Goal: Entertainment & Leisure: Consume media (video, audio)

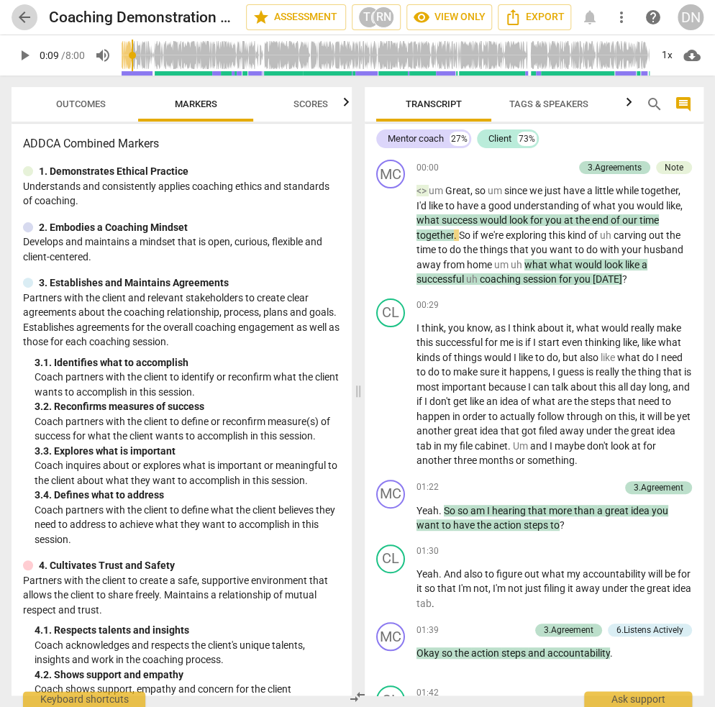
click at [20, 14] on span "arrow_back" at bounding box center [24, 17] width 17 height 17
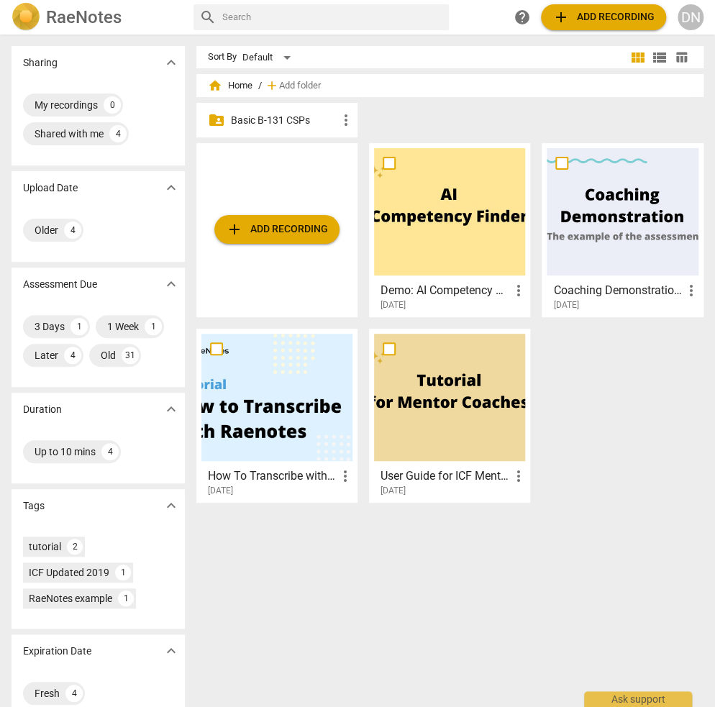
click at [446, 212] on div at bounding box center [449, 211] width 151 height 127
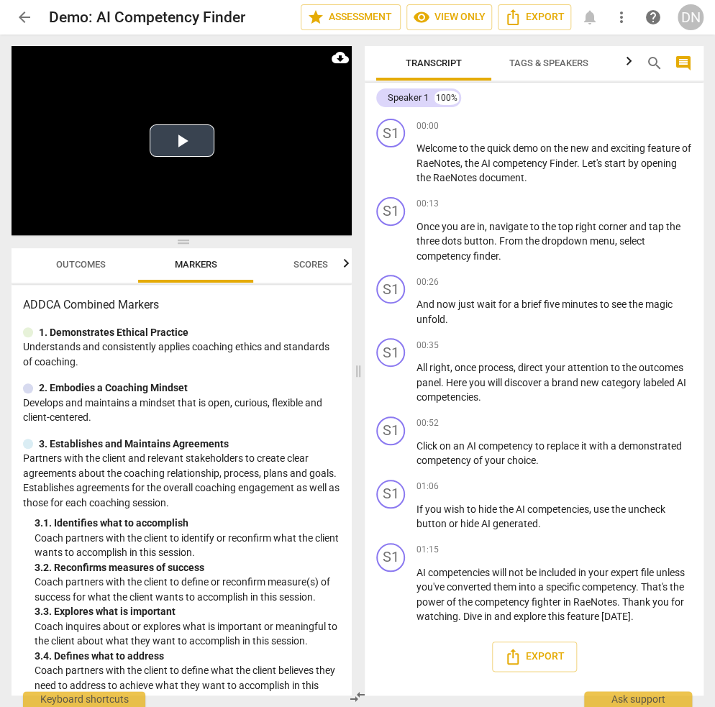
click at [173, 145] on button "Play Video" at bounding box center [182, 140] width 65 height 32
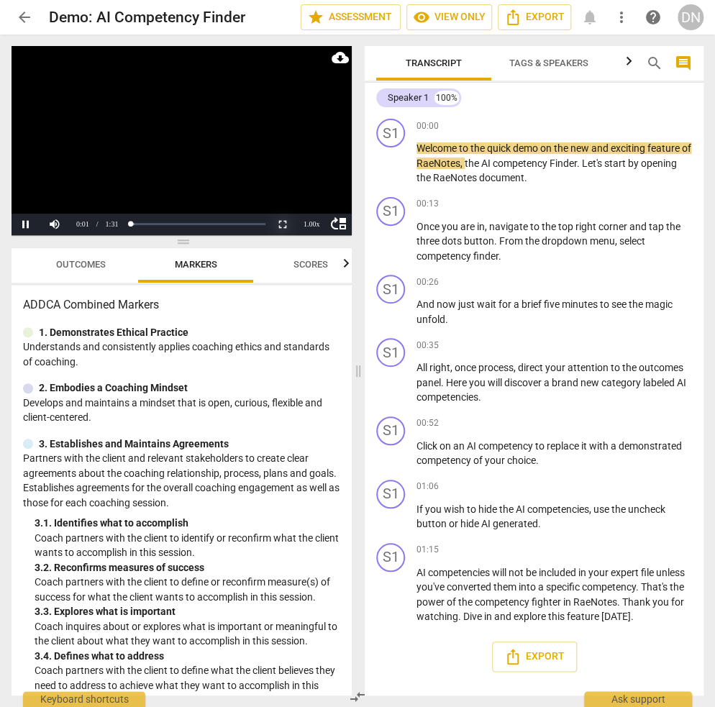
click at [282, 221] on button "Non-Fullscreen" at bounding box center [282, 225] width 29 height 22
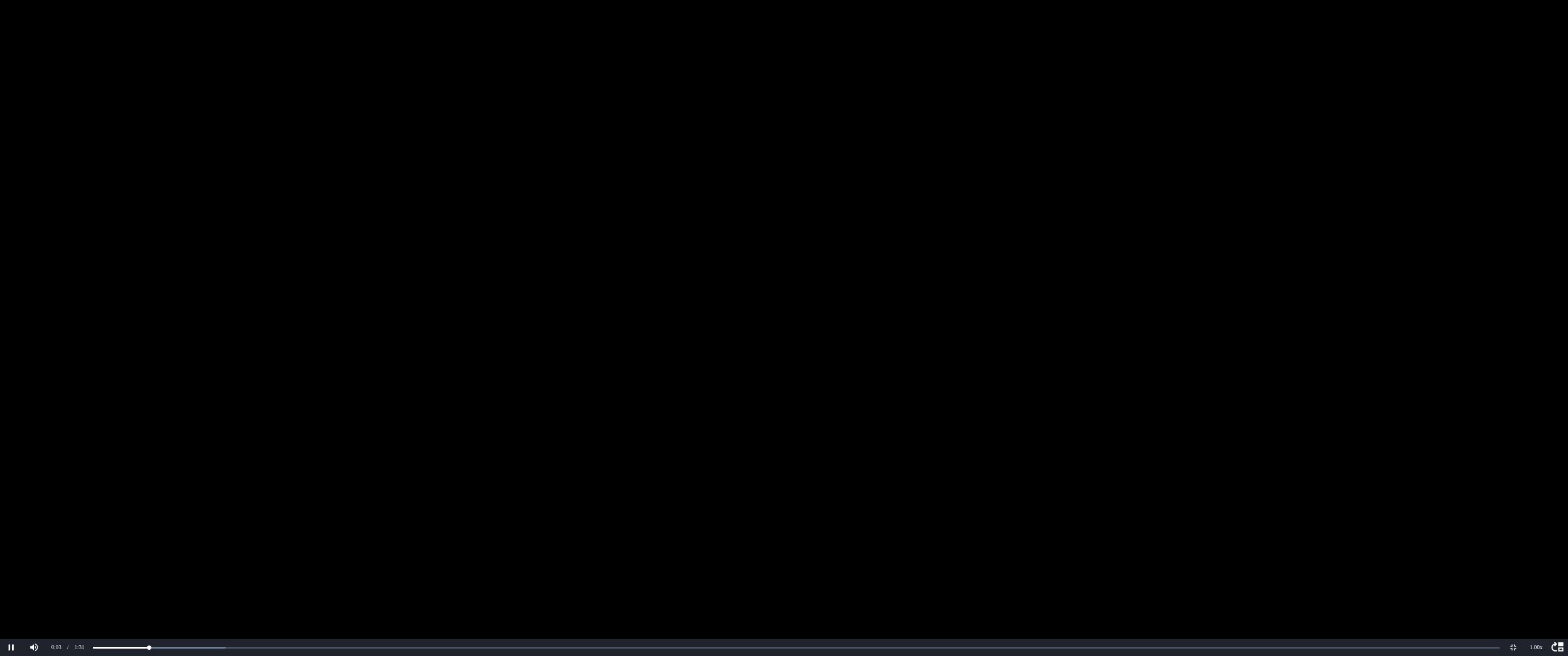
click at [566, 297] on video at bounding box center [784, 328] width 1568 height 656
click at [566, 559] on button "Non-Fullscreen" at bounding box center [1513, 648] width 23 height 17
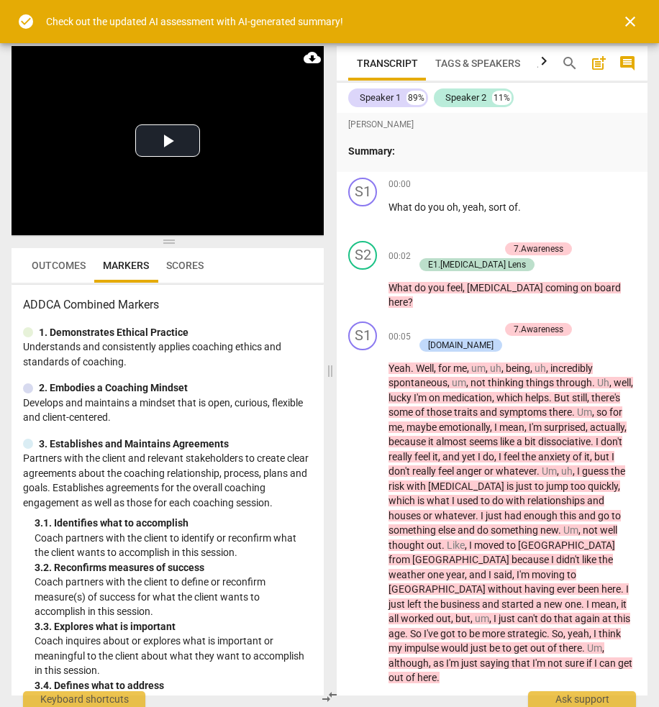
click at [638, 20] on span "close" at bounding box center [629, 21] width 17 height 17
